Goal: Navigation & Orientation: Find specific page/section

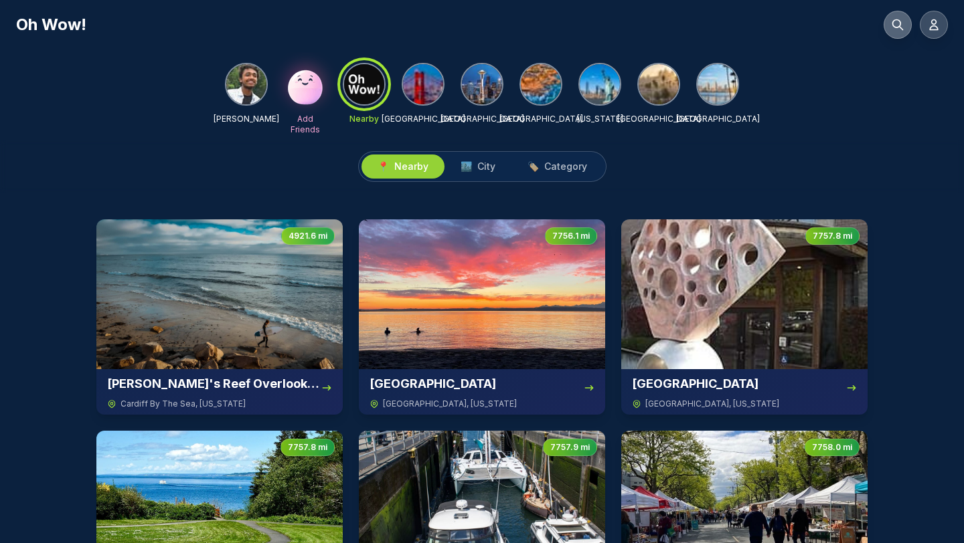
click at [893, 13] on button at bounding box center [897, 25] width 28 height 28
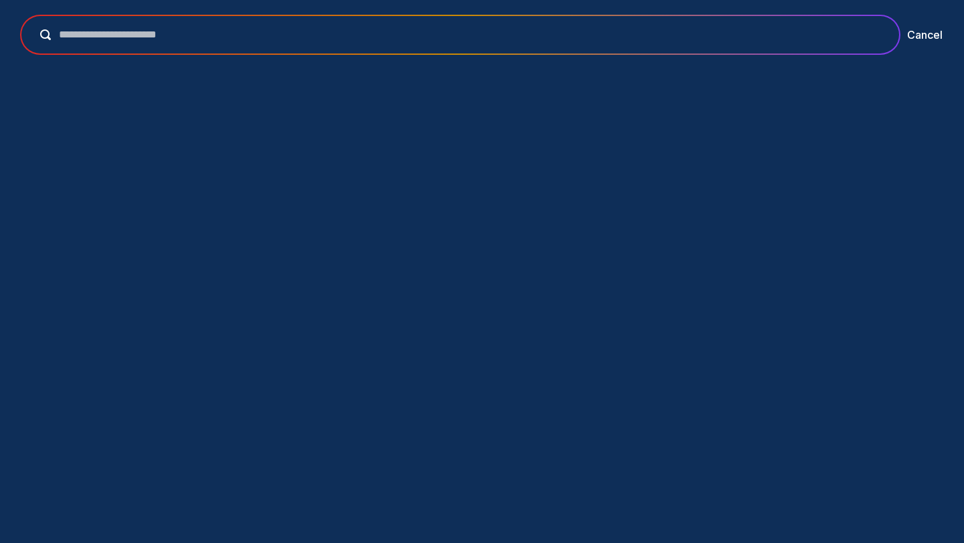
click at [492, 25] on div at bounding box center [459, 34] width 877 height 37
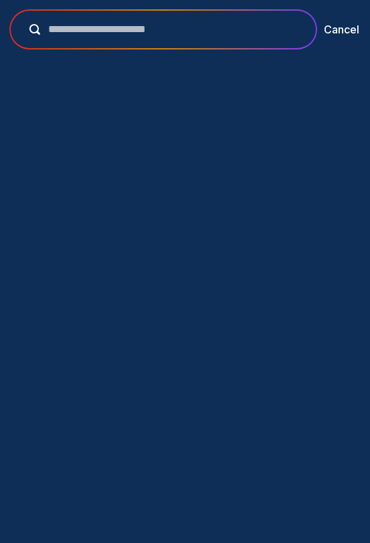
click at [233, 29] on input "text" at bounding box center [172, 29] width 265 height 16
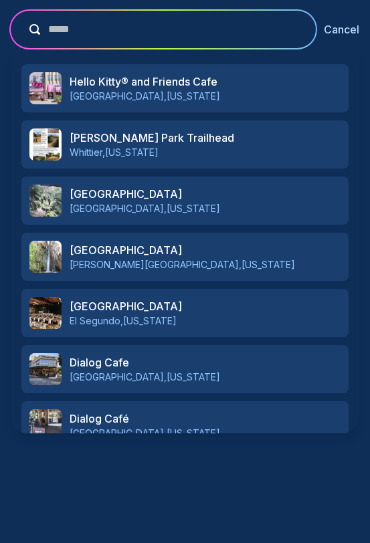
type input "*****"
click at [331, 31] on button "Cancel" at bounding box center [341, 29] width 35 height 16
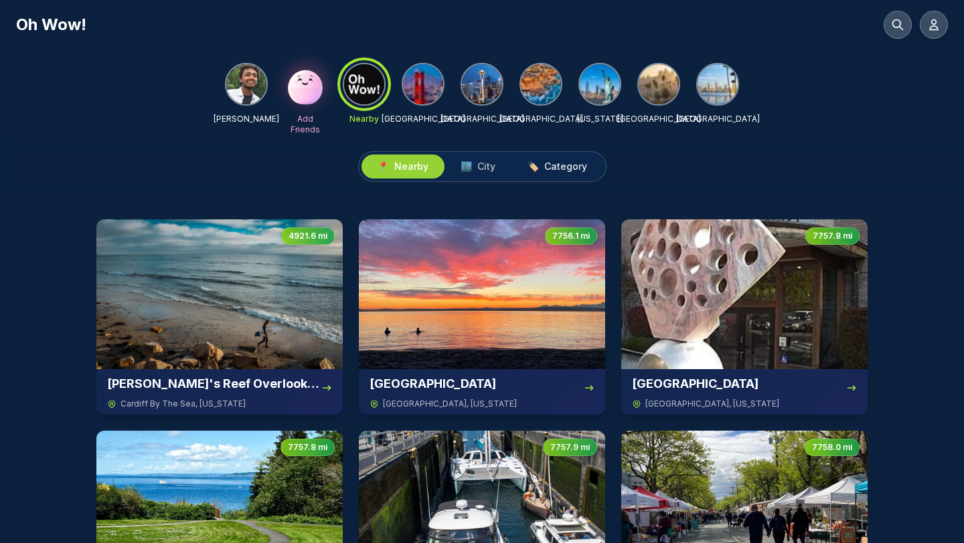
click at [551, 168] on span "Category" at bounding box center [565, 166] width 43 height 13
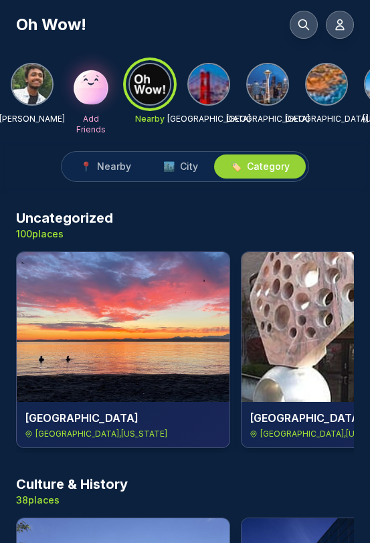
click at [253, 84] on img at bounding box center [268, 84] width 40 height 40
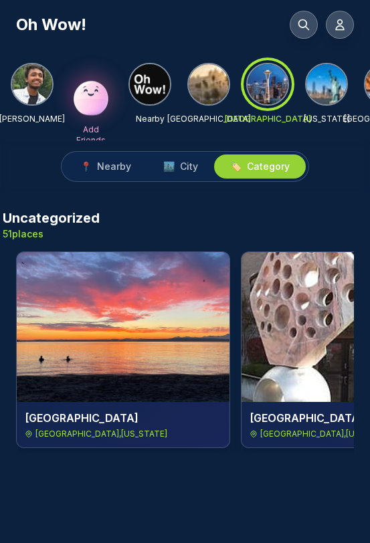
click at [321, 80] on img at bounding box center [326, 84] width 40 height 40
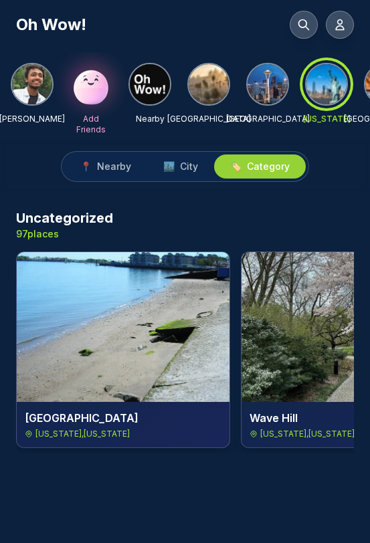
click at [200, 90] on img at bounding box center [209, 84] width 40 height 40
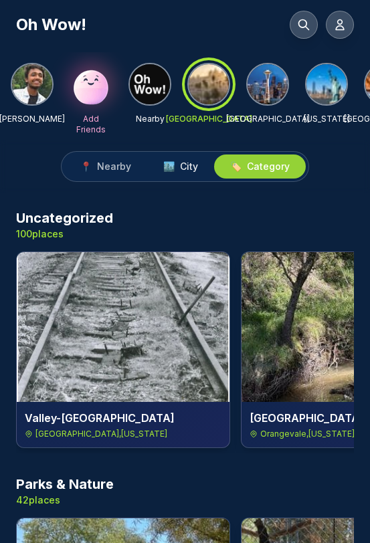
click at [189, 165] on span "City" at bounding box center [189, 166] width 18 height 13
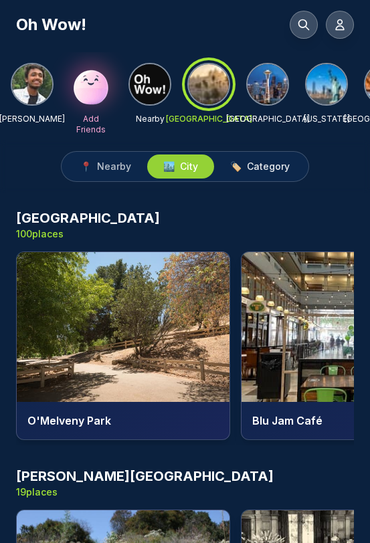
click at [279, 161] on span "Category" at bounding box center [268, 166] width 43 height 13
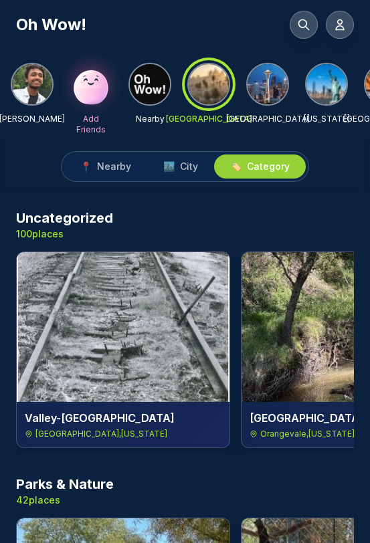
click at [216, 149] on div "📍 Nearby 🏙️ City 🏷️ Category" at bounding box center [185, 167] width 370 height 52
click at [202, 159] on button "🏙️ City" at bounding box center [180, 167] width 67 height 24
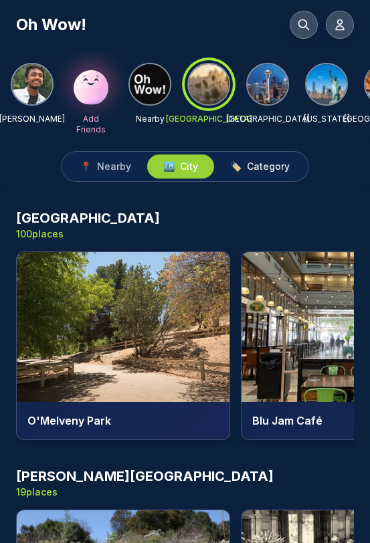
click at [274, 171] on span "Category" at bounding box center [268, 166] width 43 height 13
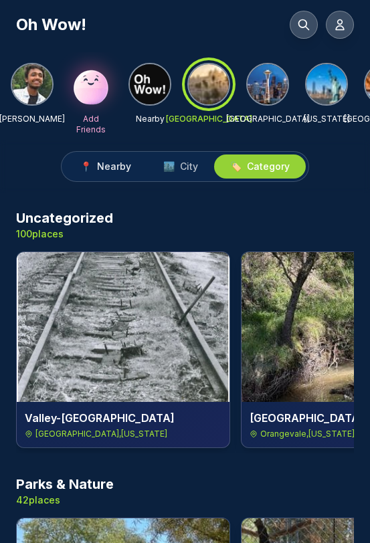
click at [109, 169] on span "Nearby" at bounding box center [114, 166] width 34 height 13
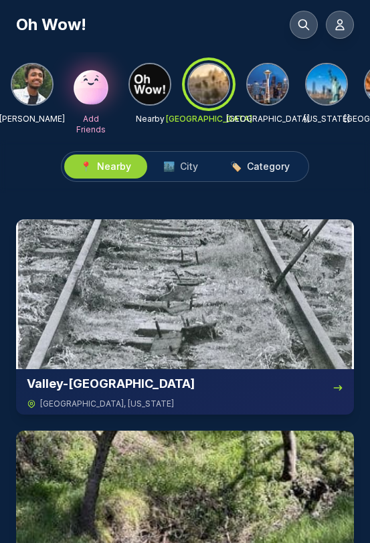
click at [265, 163] on span "Category" at bounding box center [268, 166] width 43 height 13
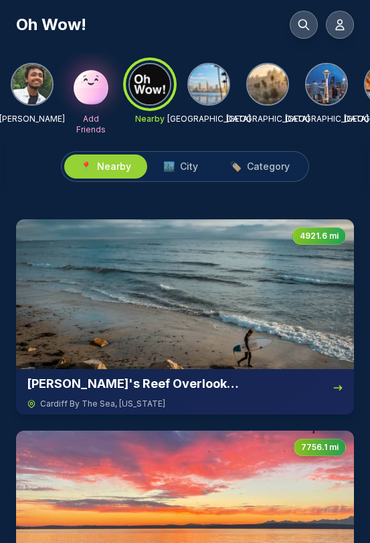
click at [266, 181] on div "📍 Nearby 🏙️ City 🏷️ Category" at bounding box center [185, 166] width 248 height 31
click at [260, 165] on span "Category" at bounding box center [268, 166] width 43 height 13
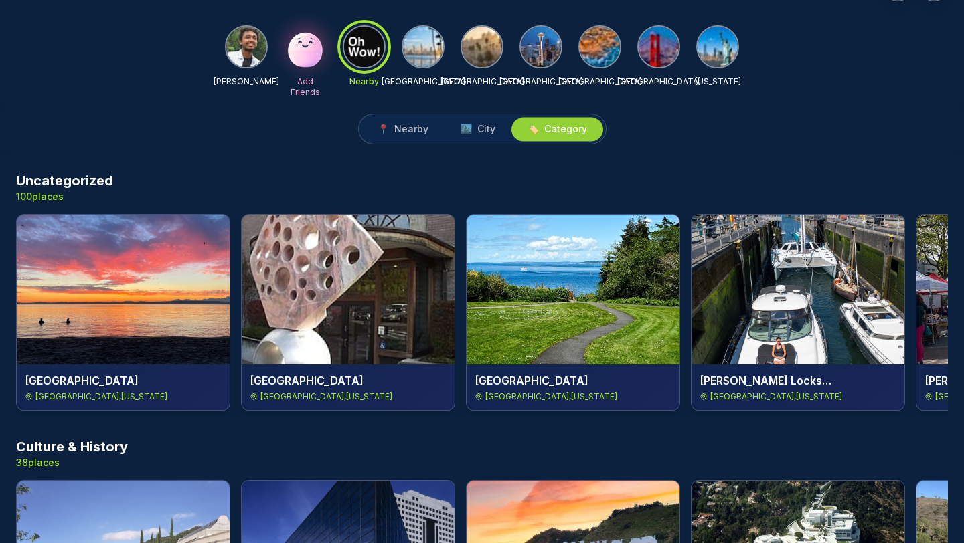
scroll to position [41, 0]
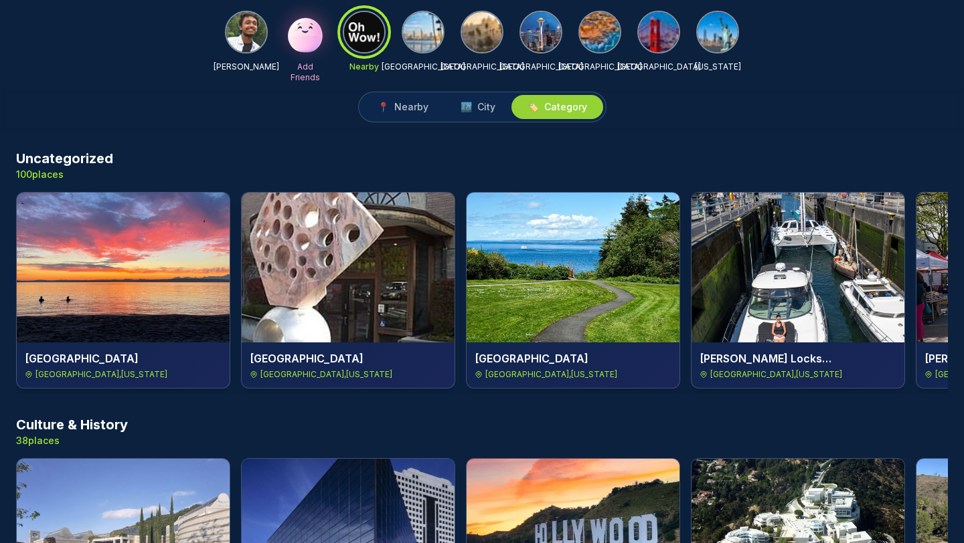
click at [369, 46] on img at bounding box center [423, 32] width 40 height 40
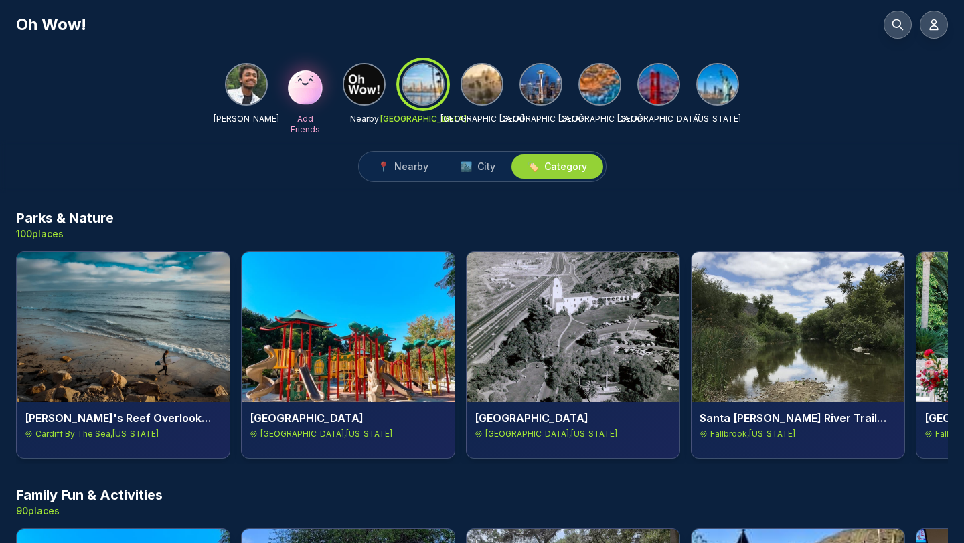
click at [369, 9] on div "Oh Wow!" at bounding box center [482, 19] width 964 height 39
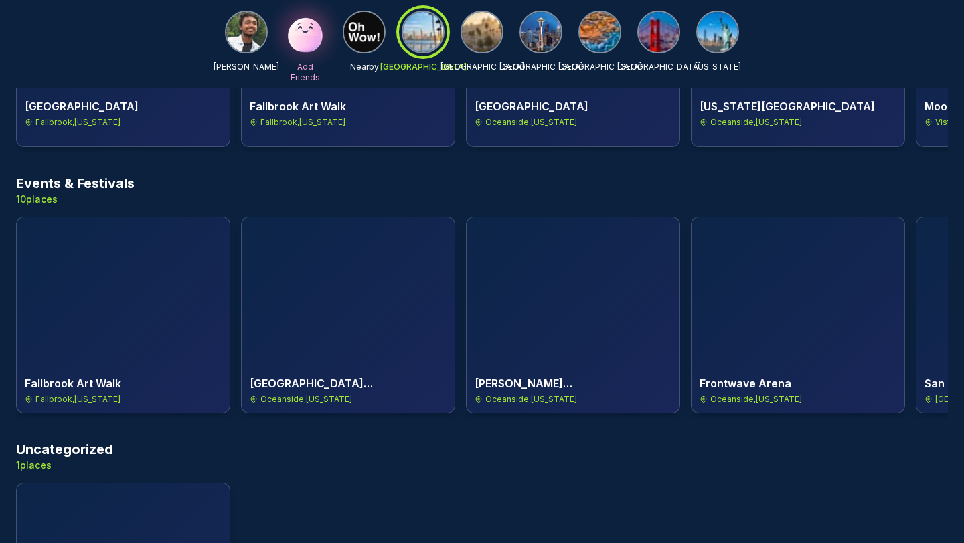
scroll to position [2766, 0]
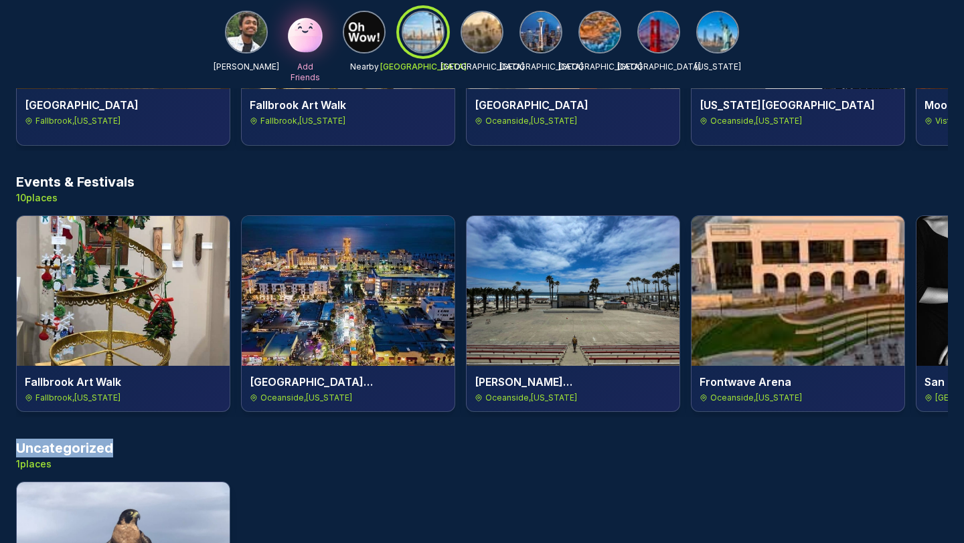
drag, startPoint x: 66, startPoint y: 365, endPoint x: 0, endPoint y: 365, distance: 66.2
copy h3 "Uncategorized"
